Goal: Information Seeking & Learning: Learn about a topic

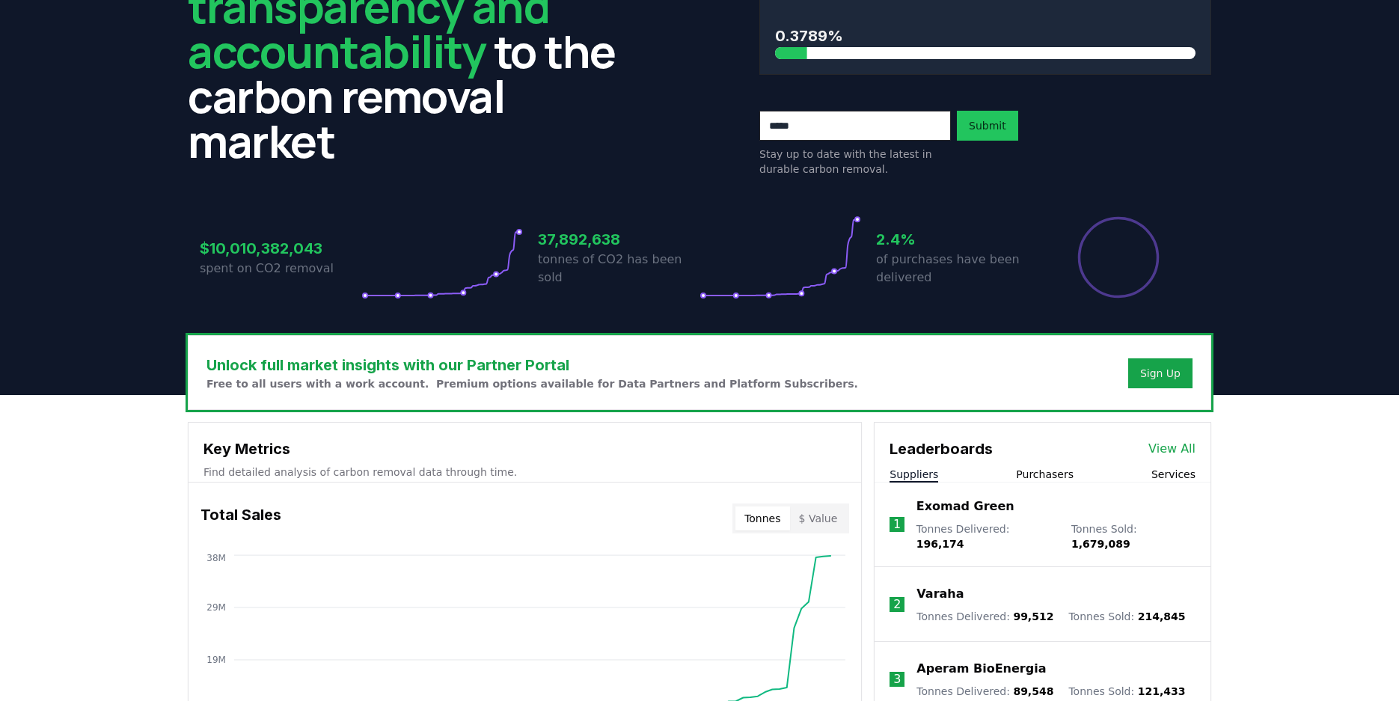
scroll to position [144, 0]
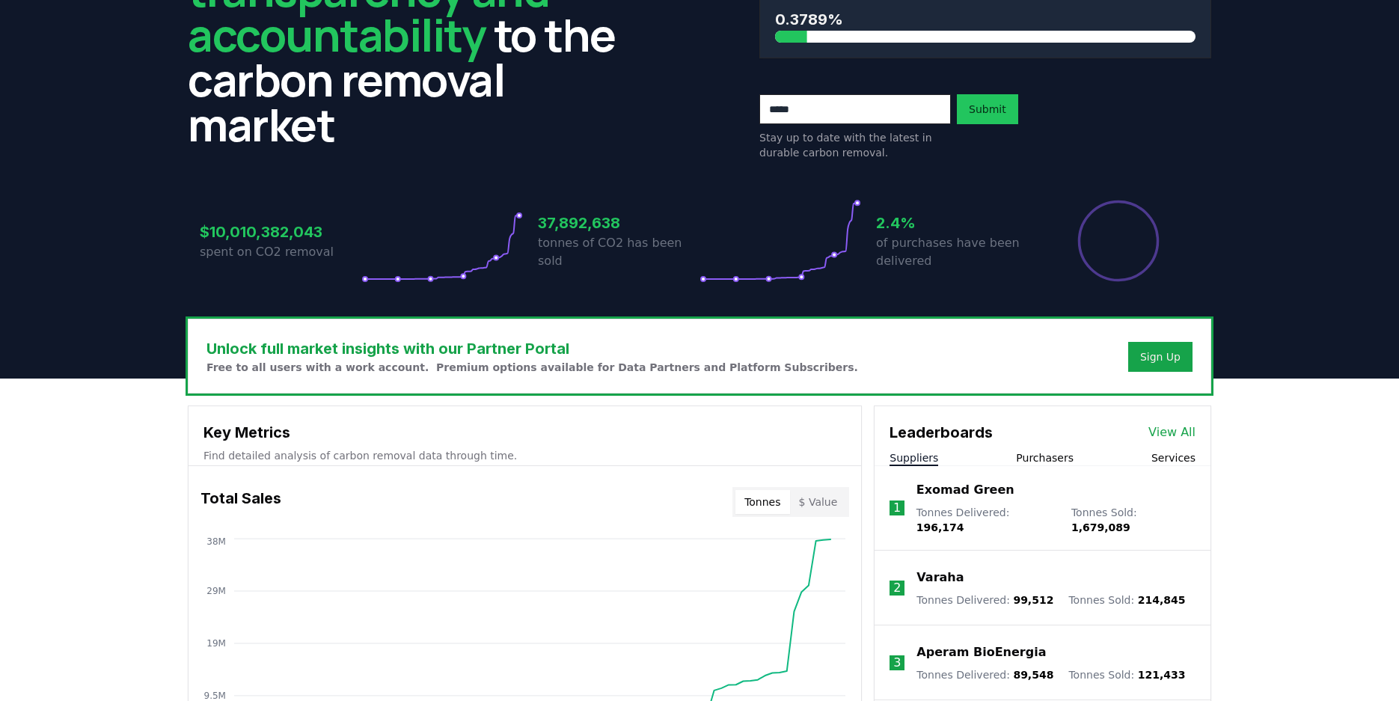
click at [599, 227] on h3 "37,892,638" at bounding box center [619, 223] width 162 height 22
click at [81, 334] on header "We bring transparency and accountability to the carbon removal market 10 Gigato…" at bounding box center [699, 144] width 1399 height 468
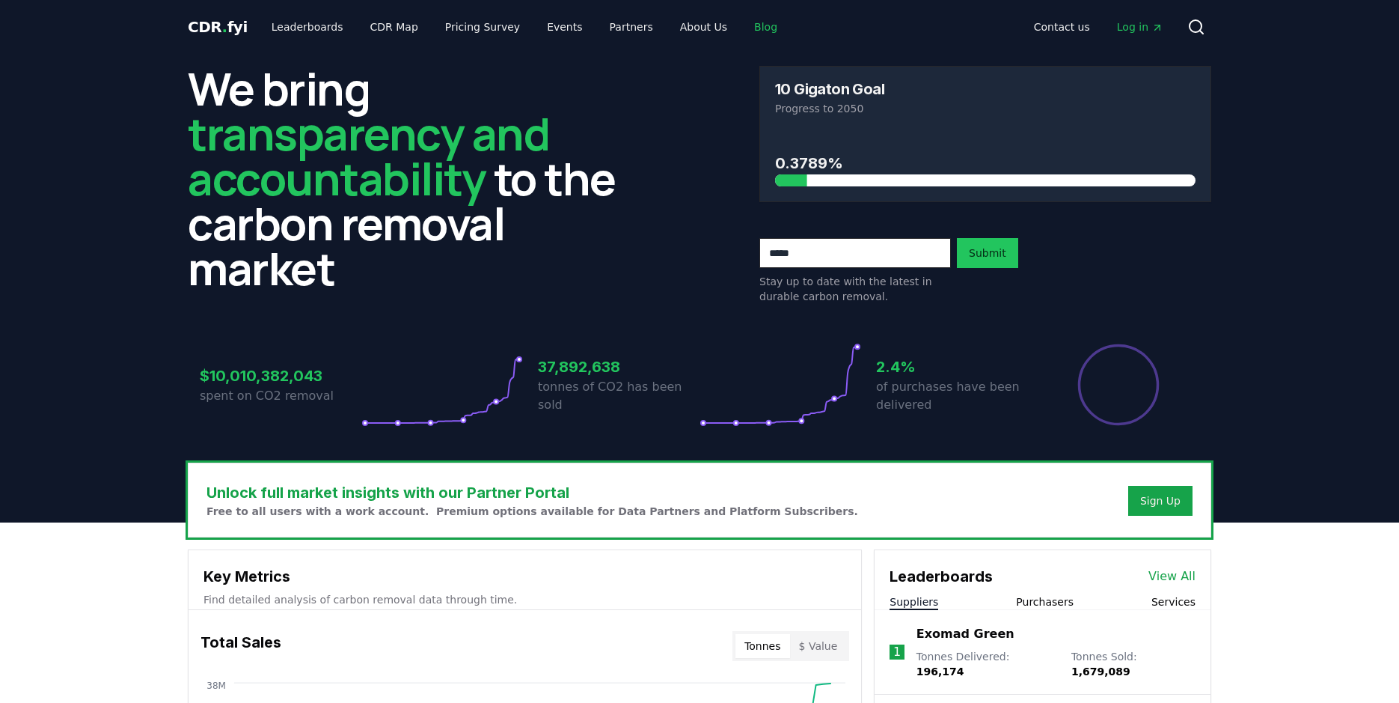
click at [742, 28] on link "Blog" at bounding box center [765, 26] width 47 height 27
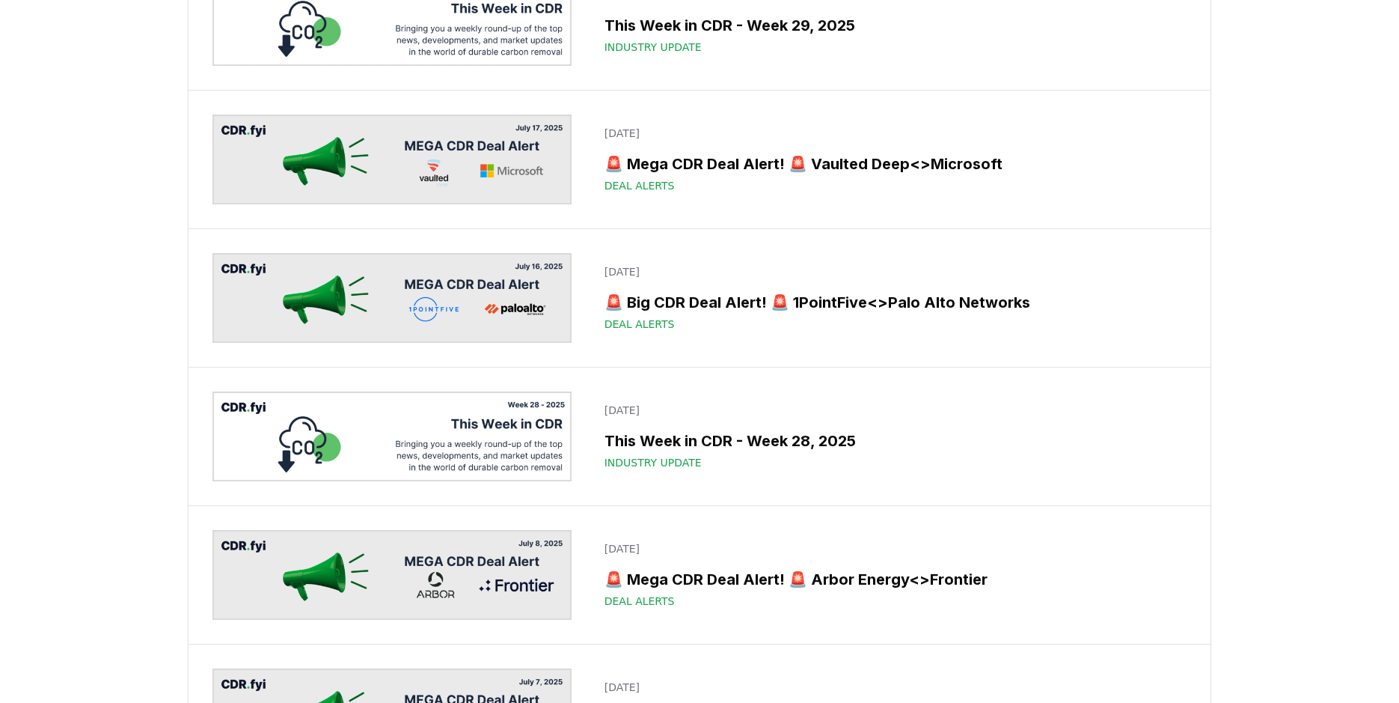
scroll to position [2192, 0]
